Goal: Browse casually: Explore the website without a specific task or goal

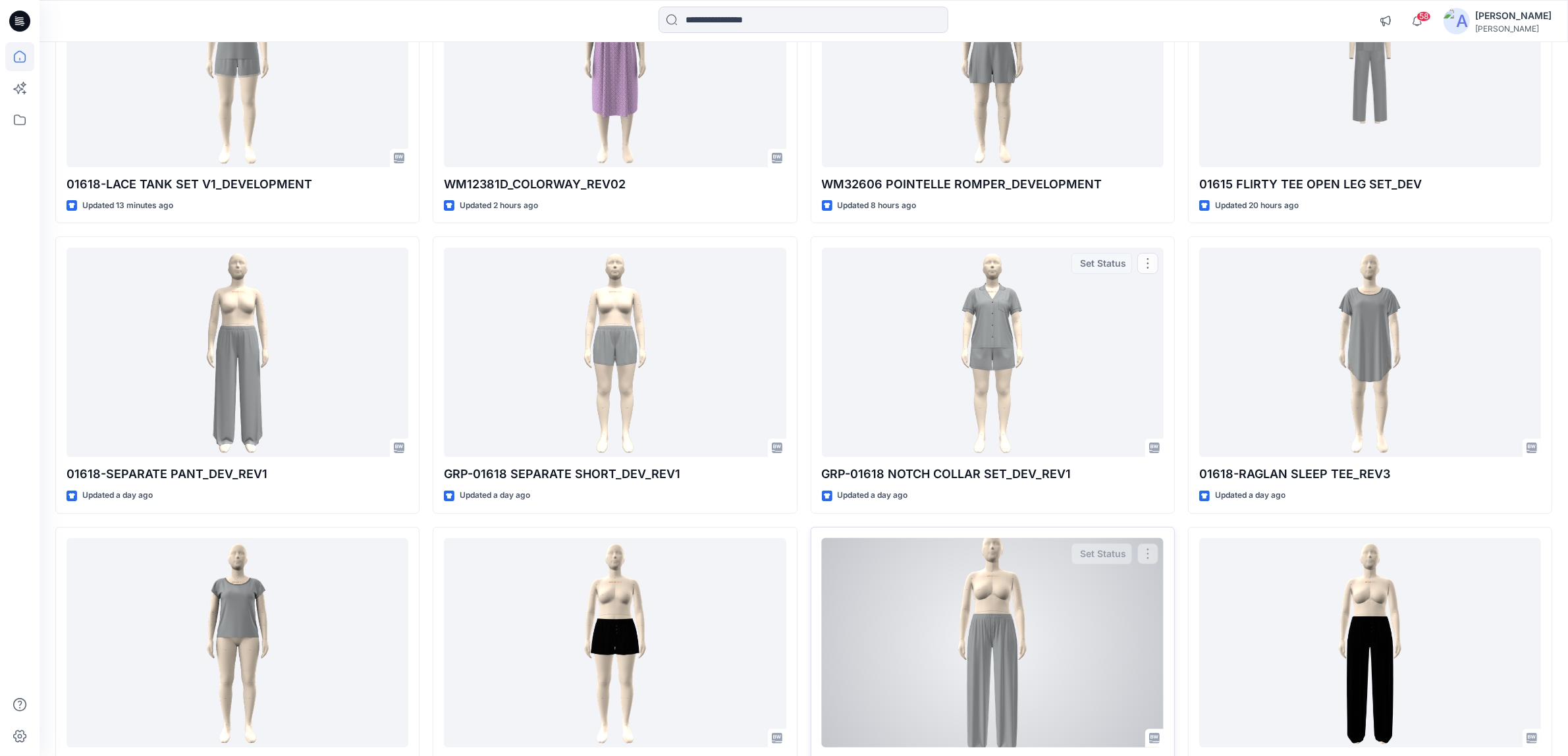
scroll to position [349, 0]
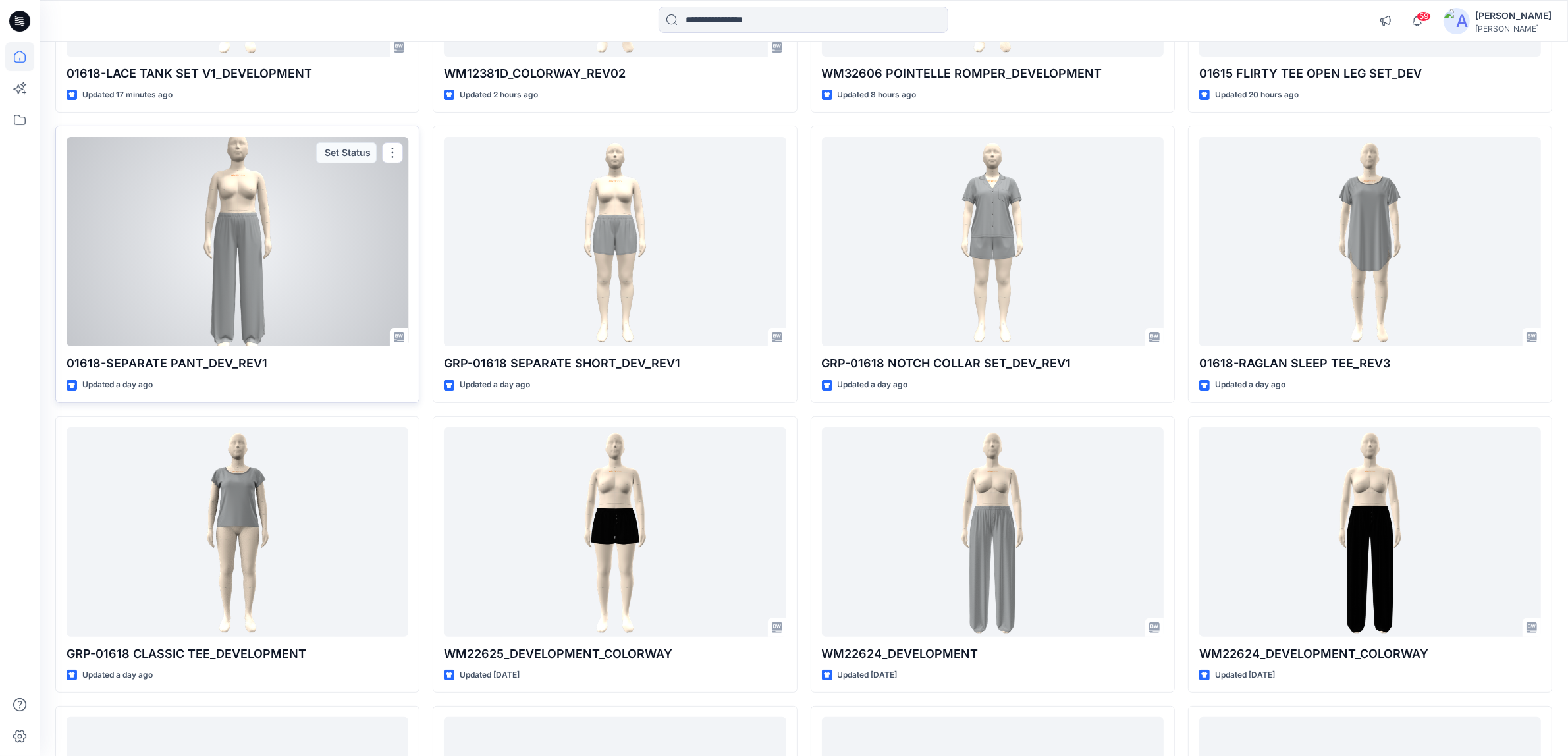
click at [264, 274] on div at bounding box center [237, 242] width 342 height 210
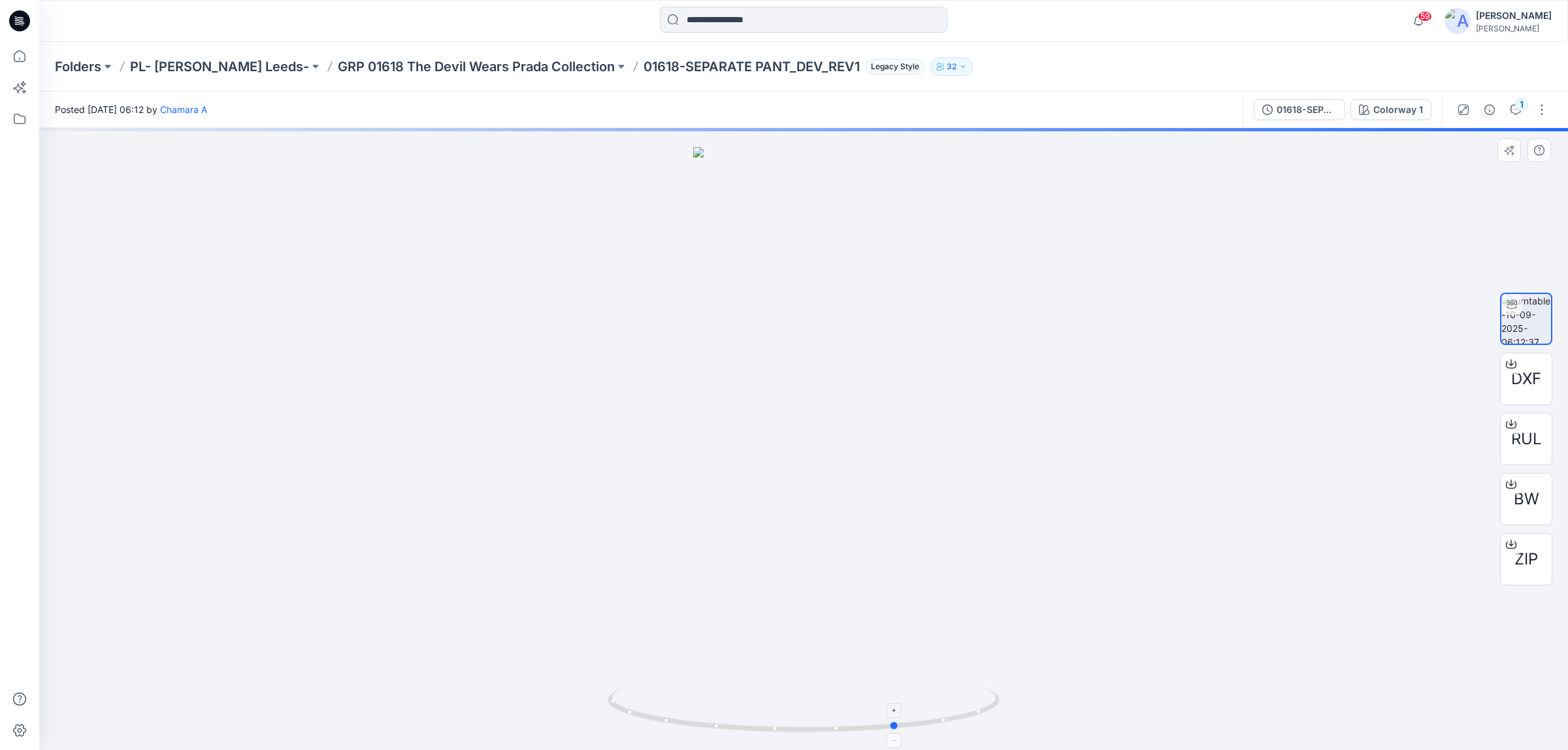
drag, startPoint x: 641, startPoint y: 704, endPoint x: 735, endPoint y: 708, distance: 94.1
click at [735, 708] on icon at bounding box center [805, 711] width 395 height 49
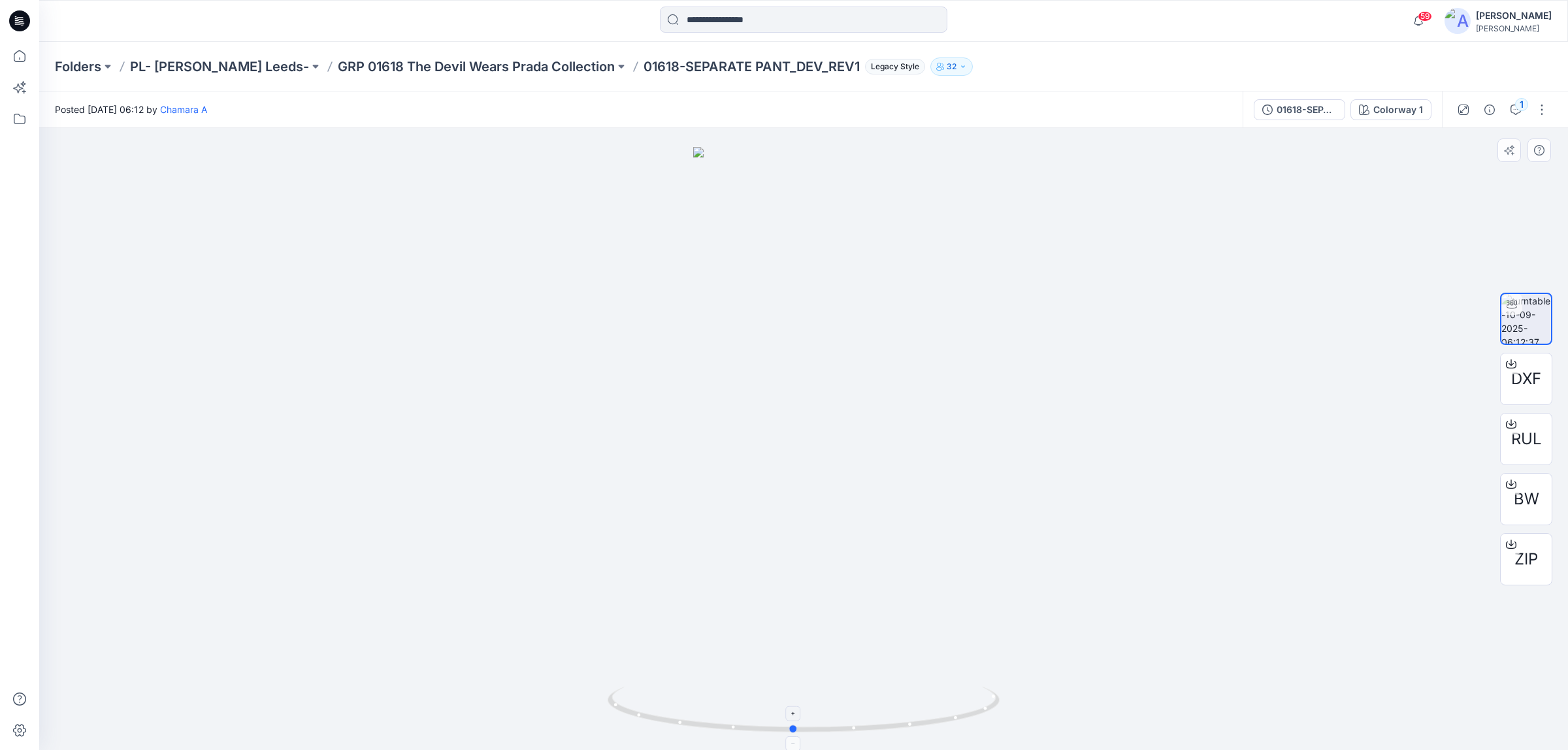
drag, startPoint x: 809, startPoint y: 715, endPoint x: 704, endPoint y: 721, distance: 105.2
click at [704, 721] on icon at bounding box center [805, 711] width 395 height 49
drag, startPoint x: 869, startPoint y: 718, endPoint x: 805, endPoint y: 720, distance: 64.0
click at [805, 720] on icon at bounding box center [805, 711] width 395 height 49
drag, startPoint x: 779, startPoint y: 701, endPoint x: 890, endPoint y: 489, distance: 239.3
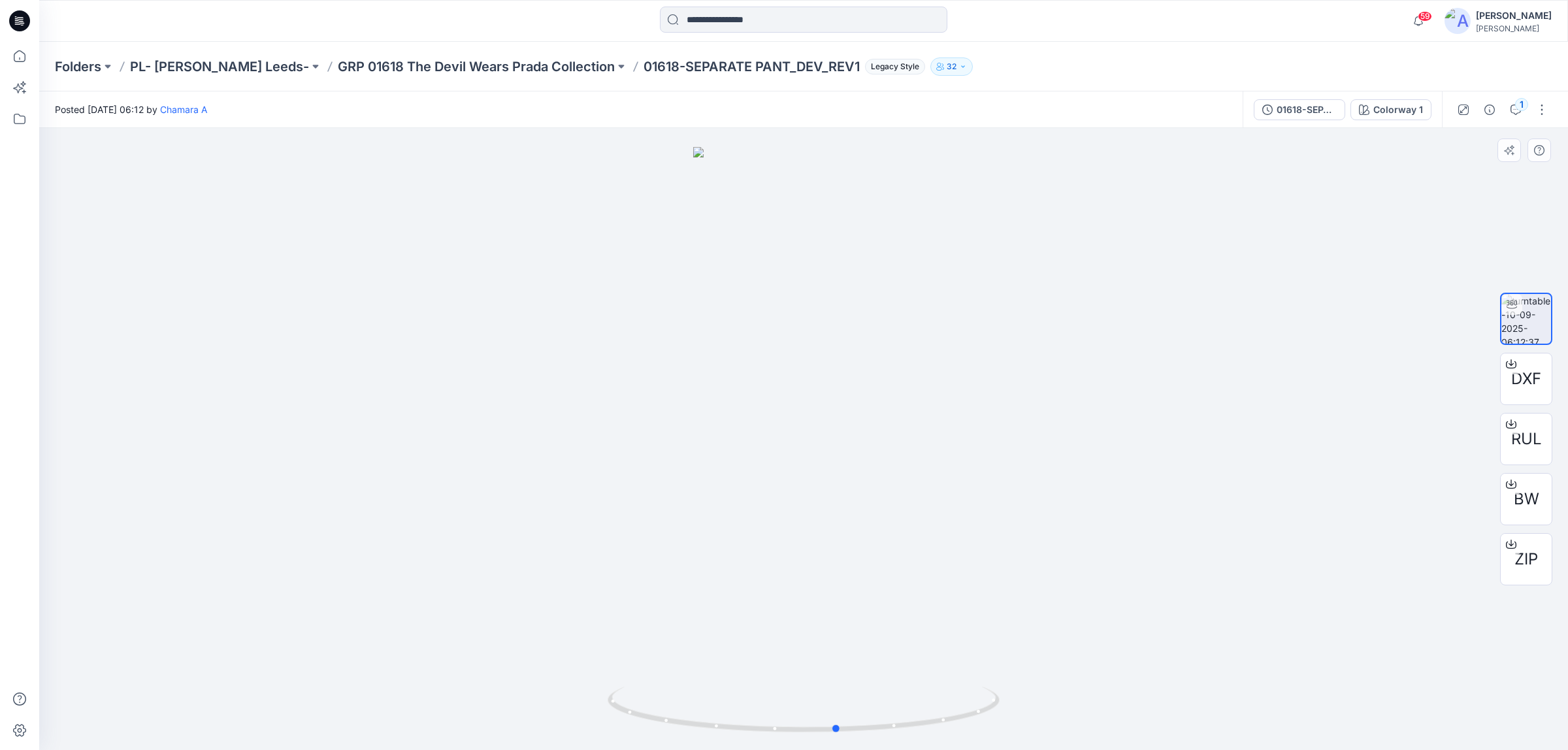
click at [890, 489] on div at bounding box center [804, 439] width 1529 height 622
drag, startPoint x: 747, startPoint y: 645, endPoint x: 873, endPoint y: 644, distance: 126.0
click at [875, 636] on img at bounding box center [804, 450] width 221 height 604
drag, startPoint x: 795, startPoint y: 716, endPoint x: 815, endPoint y: 726, distance: 22.4
click at [815, 726] on icon at bounding box center [805, 711] width 395 height 49
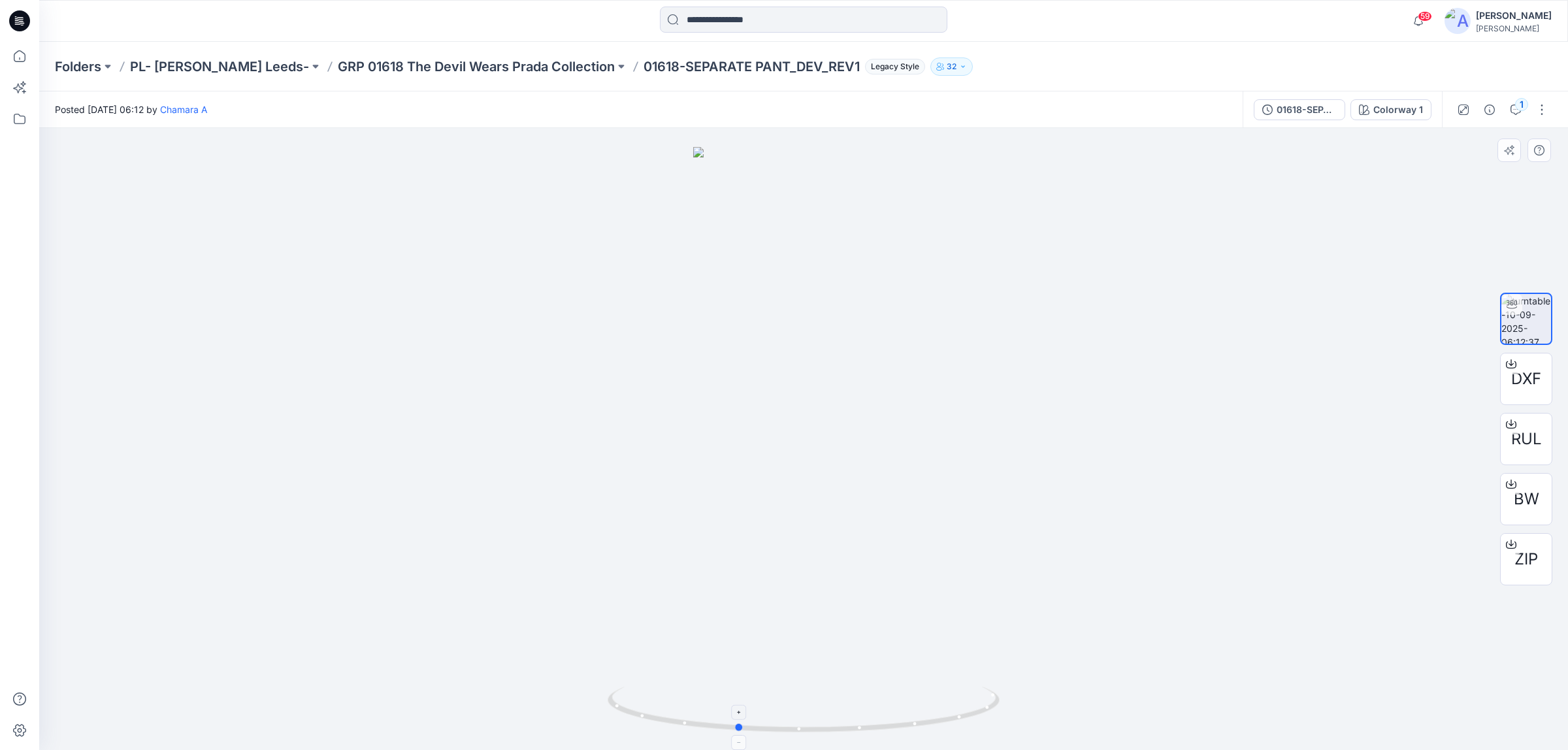
drag, startPoint x: 752, startPoint y: 739, endPoint x: 632, endPoint y: 717, distance: 122.0
click at [632, 717] on div at bounding box center [804, 717] width 392 height 65
drag, startPoint x: 823, startPoint y: 696, endPoint x: 892, endPoint y: 690, distance: 69.3
click at [892, 690] on icon at bounding box center [805, 711] width 395 height 49
